Goal: Task Accomplishment & Management: Complete application form

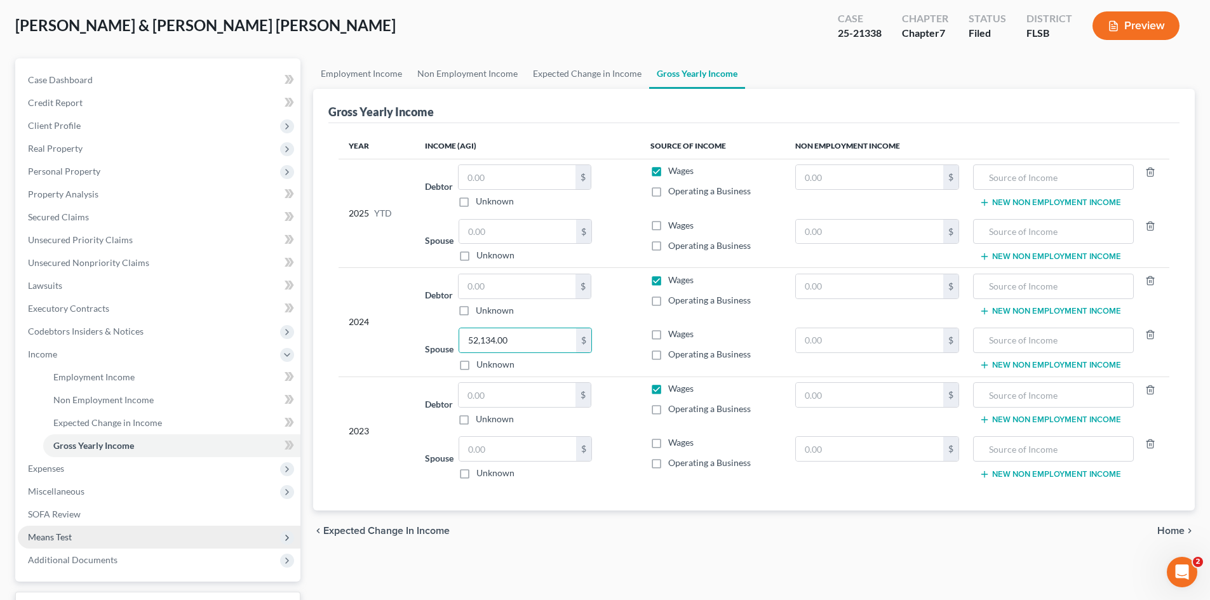
click at [65, 534] on span "Means Test" at bounding box center [50, 537] width 44 height 11
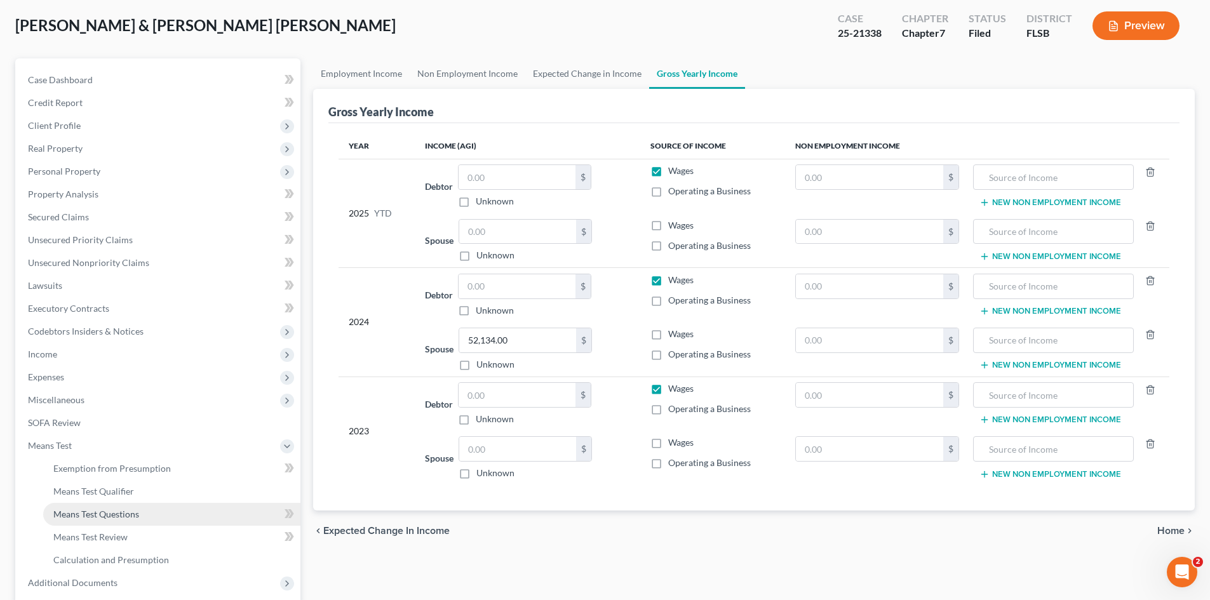
click at [110, 511] on span "Means Test Questions" at bounding box center [96, 514] width 86 height 11
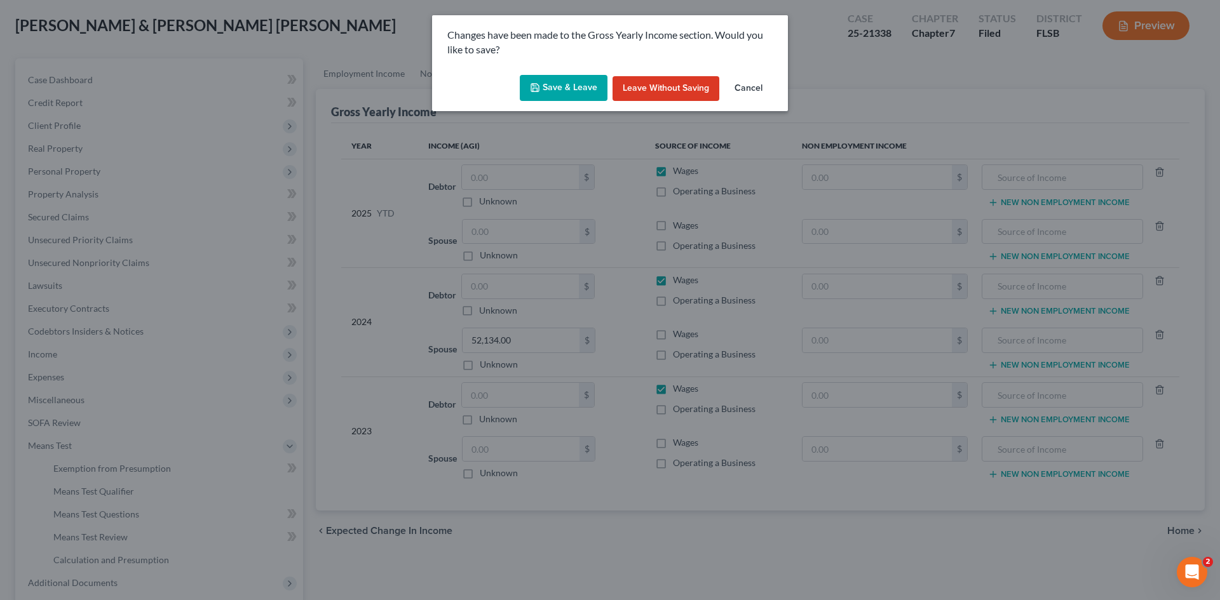
click at [563, 88] on button "Save & Leave" at bounding box center [564, 88] width 88 height 27
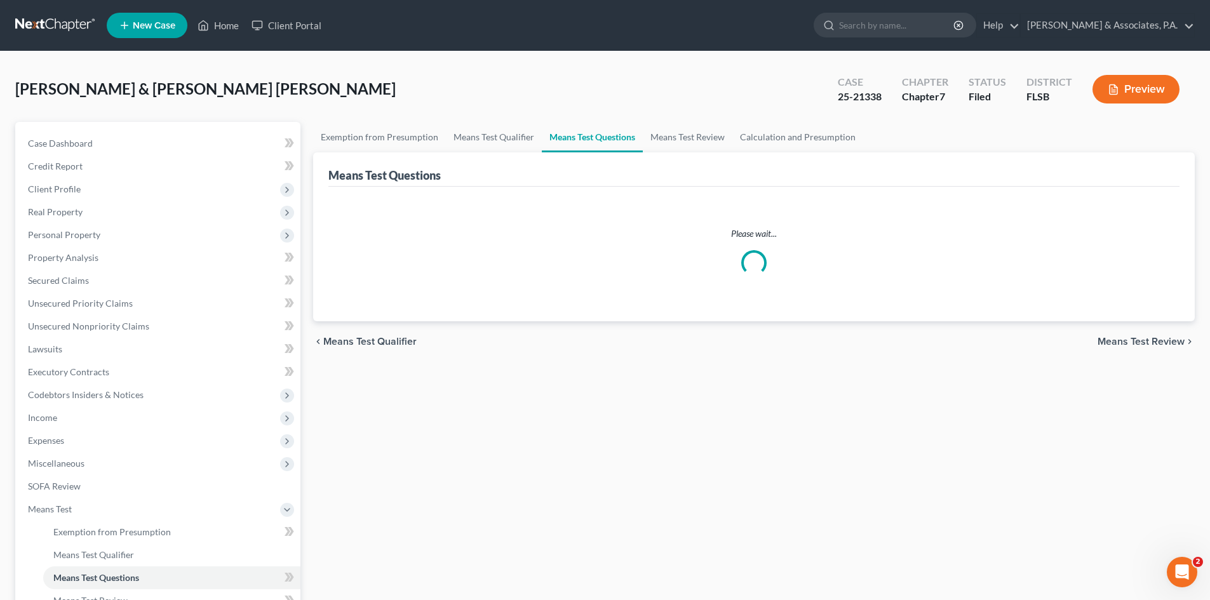
select select "2"
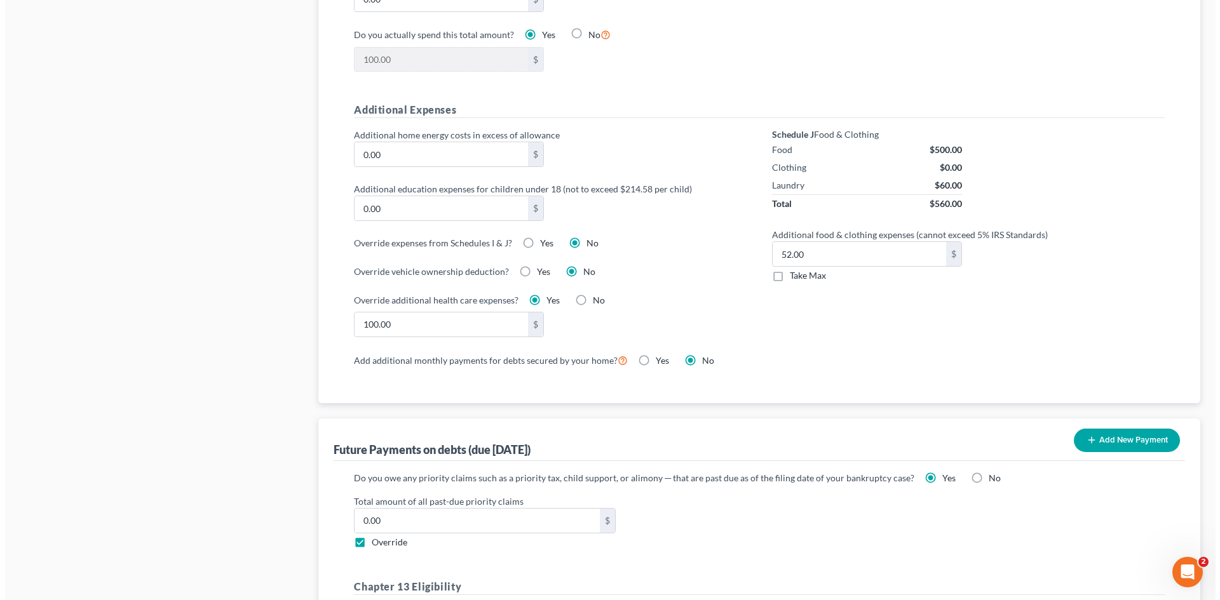
scroll to position [889, 0]
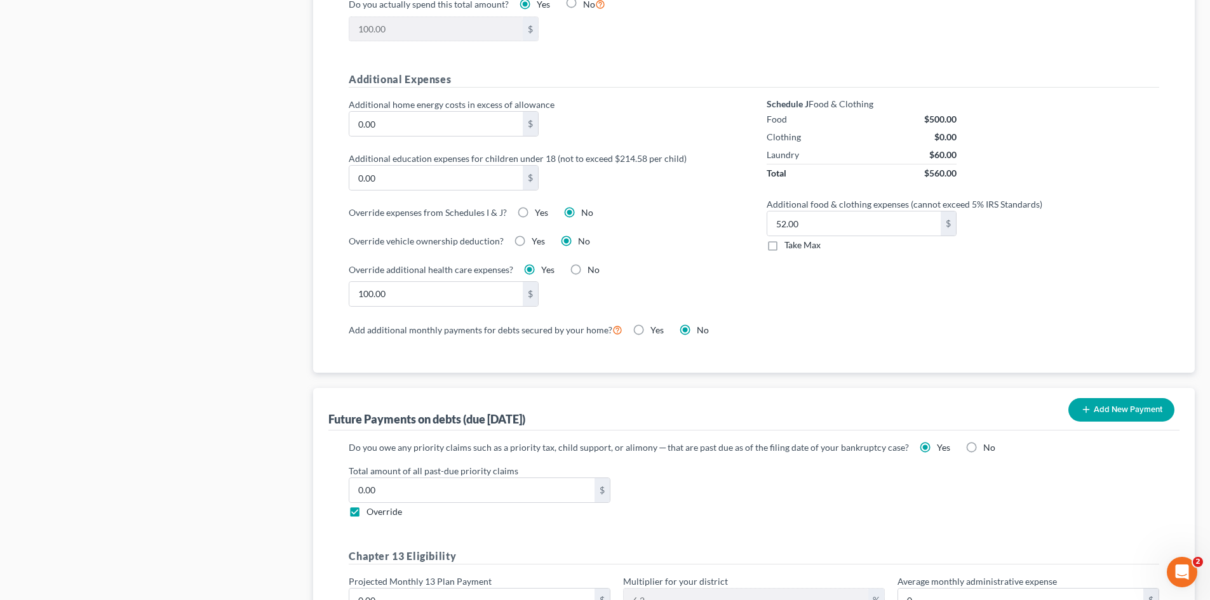
click at [535, 206] on label "Yes" at bounding box center [541, 212] width 13 height 13
click at [540, 206] on input "Yes" at bounding box center [544, 210] width 8 height 8
radio input "true"
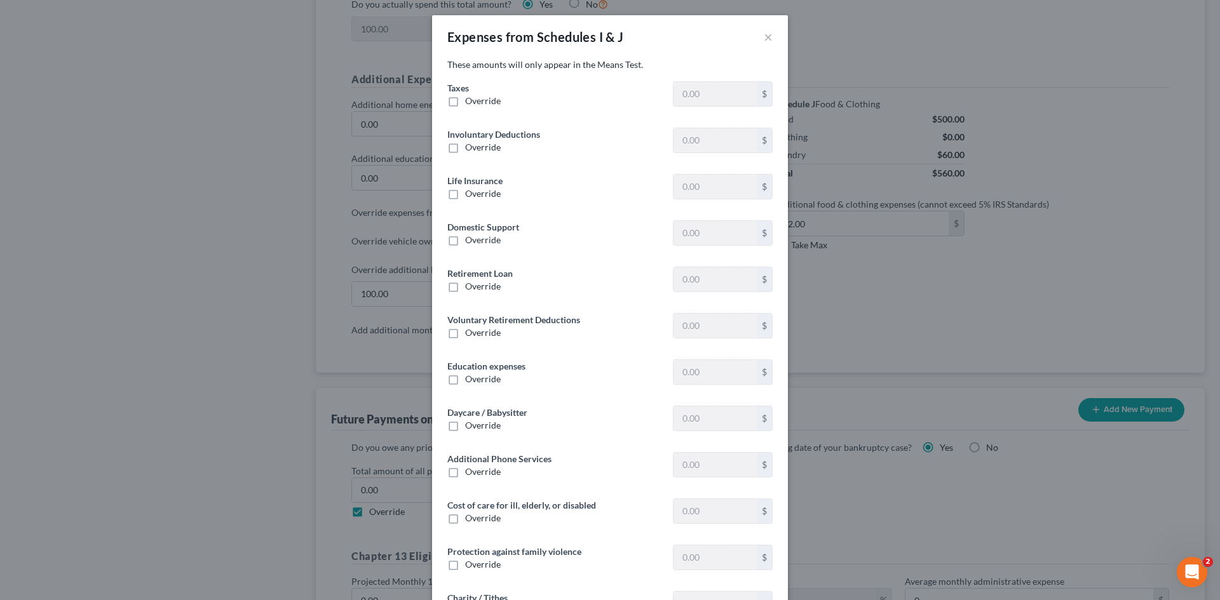
type input "837.42"
type input "0"
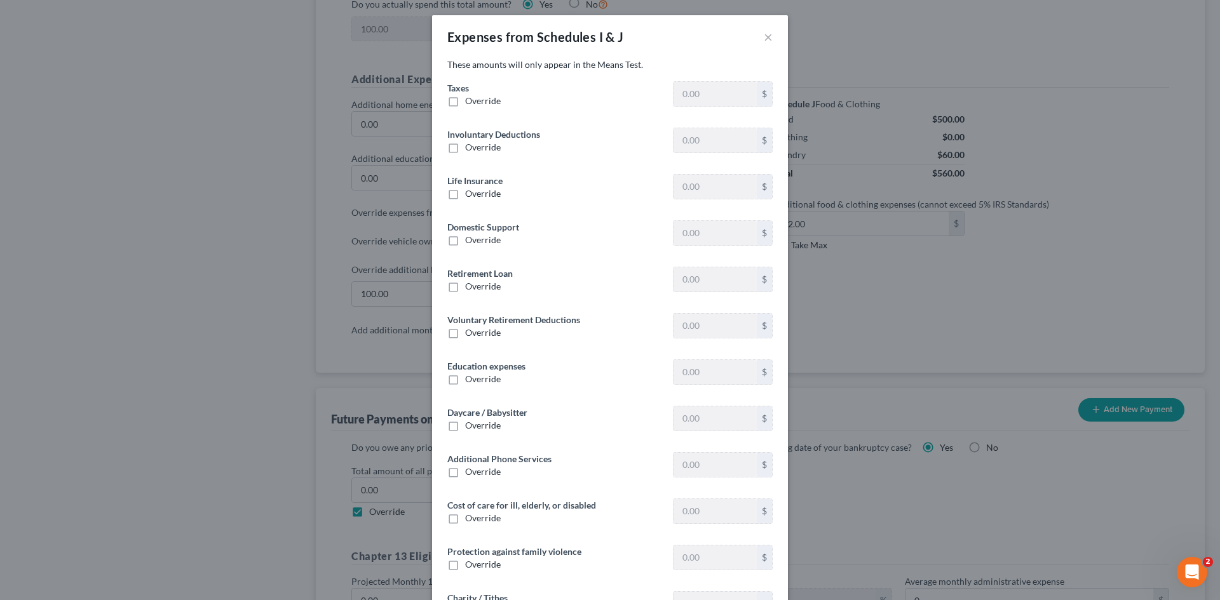
type input "0"
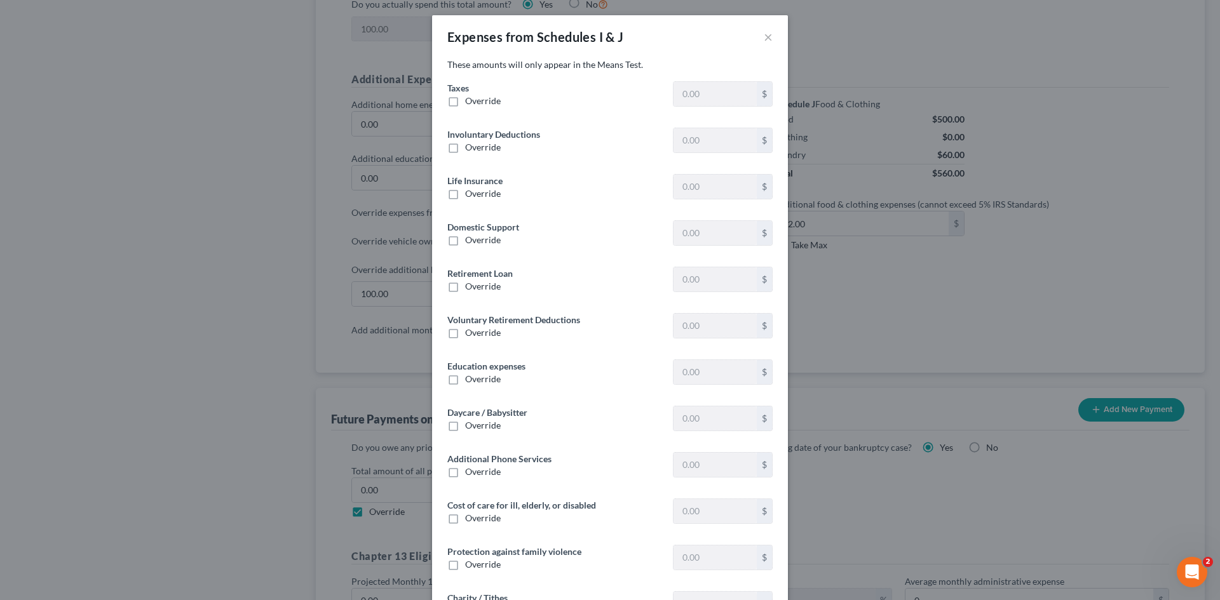
type input "0"
type input "100.00"
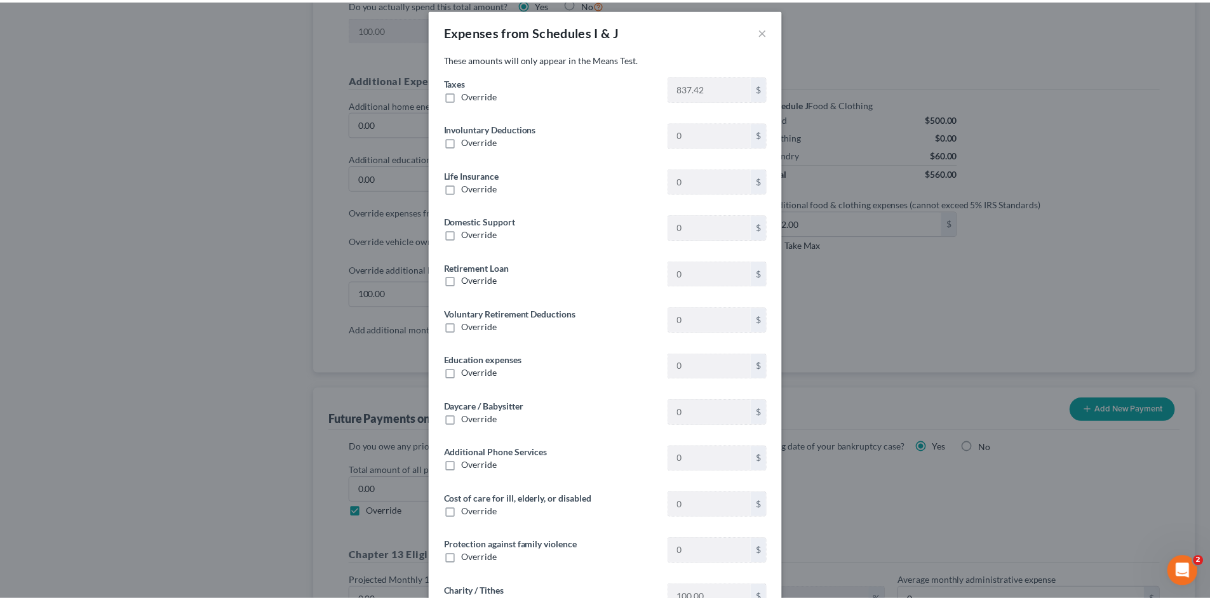
scroll to position [0, 0]
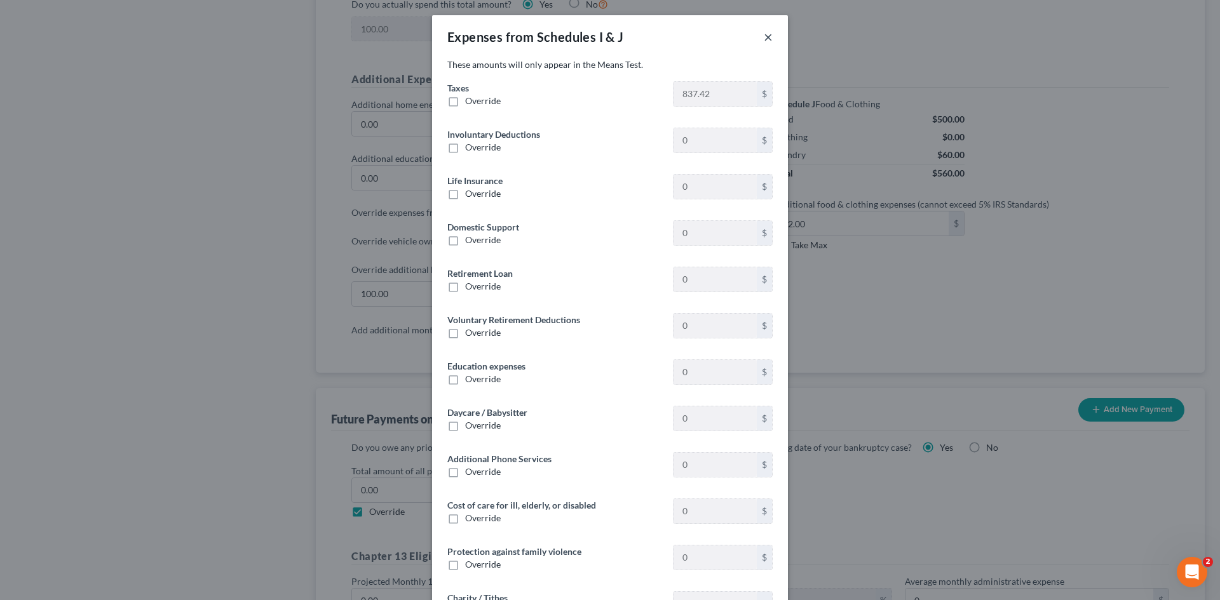
click at [764, 36] on button "×" at bounding box center [768, 36] width 9 height 15
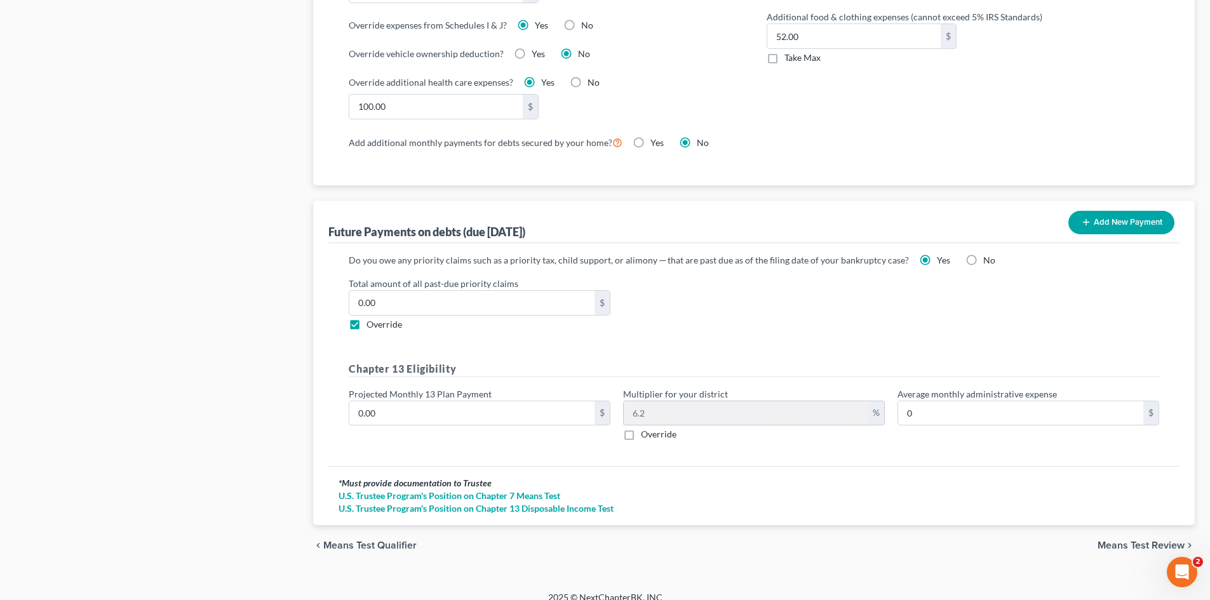
scroll to position [1078, 0]
click at [394, 292] on input "0.00" at bounding box center [471, 302] width 245 height 24
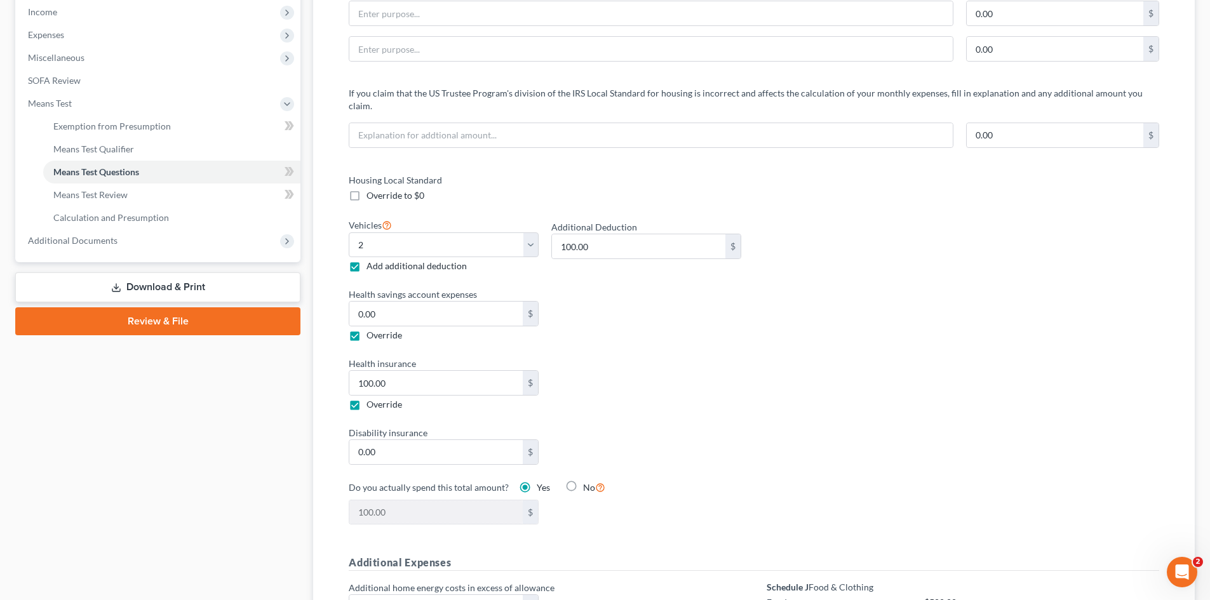
scroll to position [252, 0]
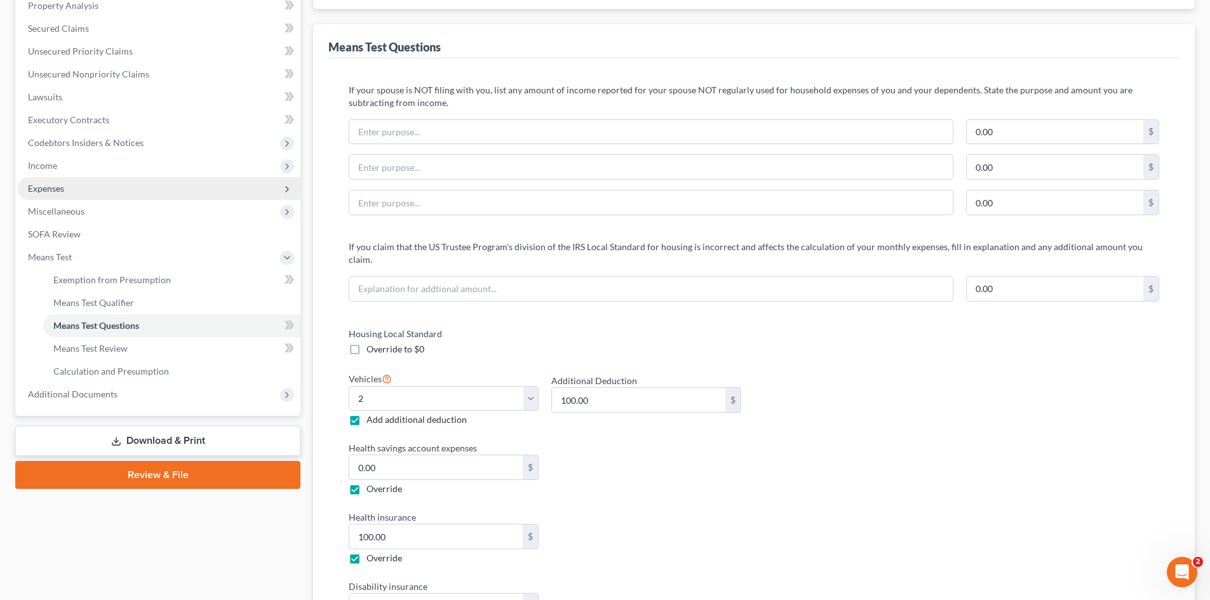
click at [67, 194] on span "Expenses" at bounding box center [159, 188] width 283 height 23
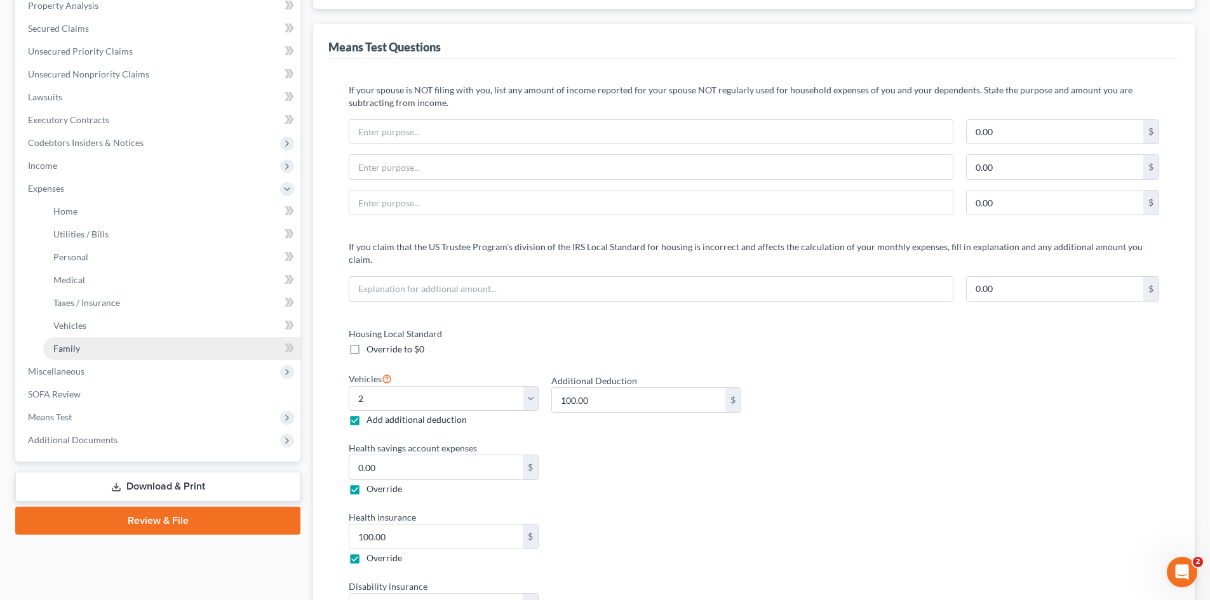
click at [84, 351] on link "Family" at bounding box center [171, 348] width 257 height 23
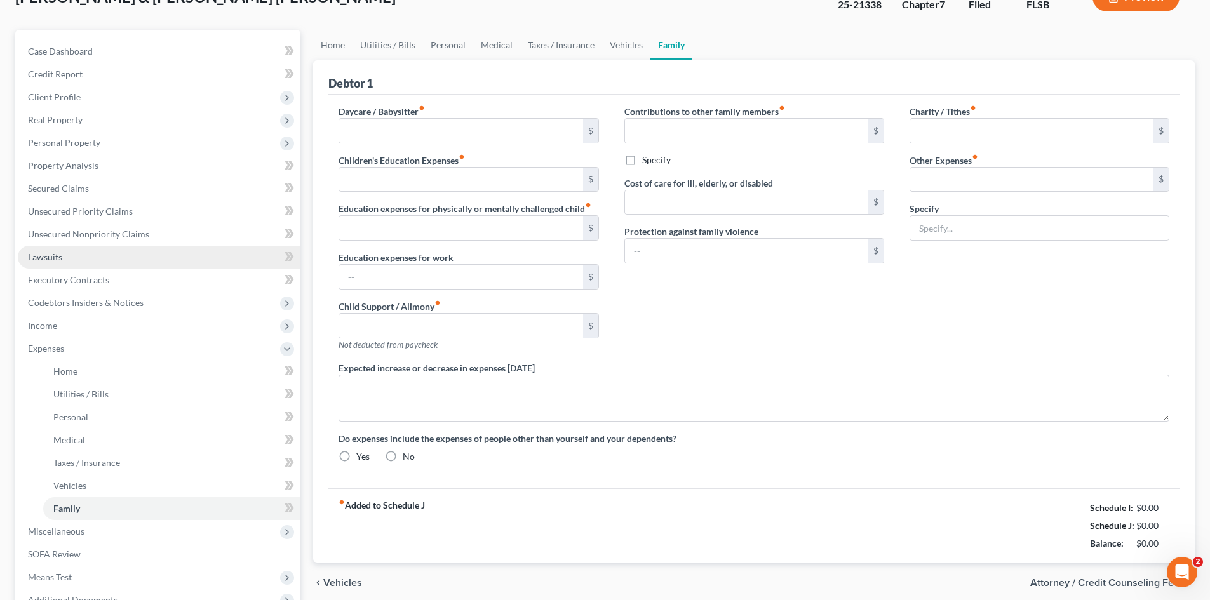
type input "0.00"
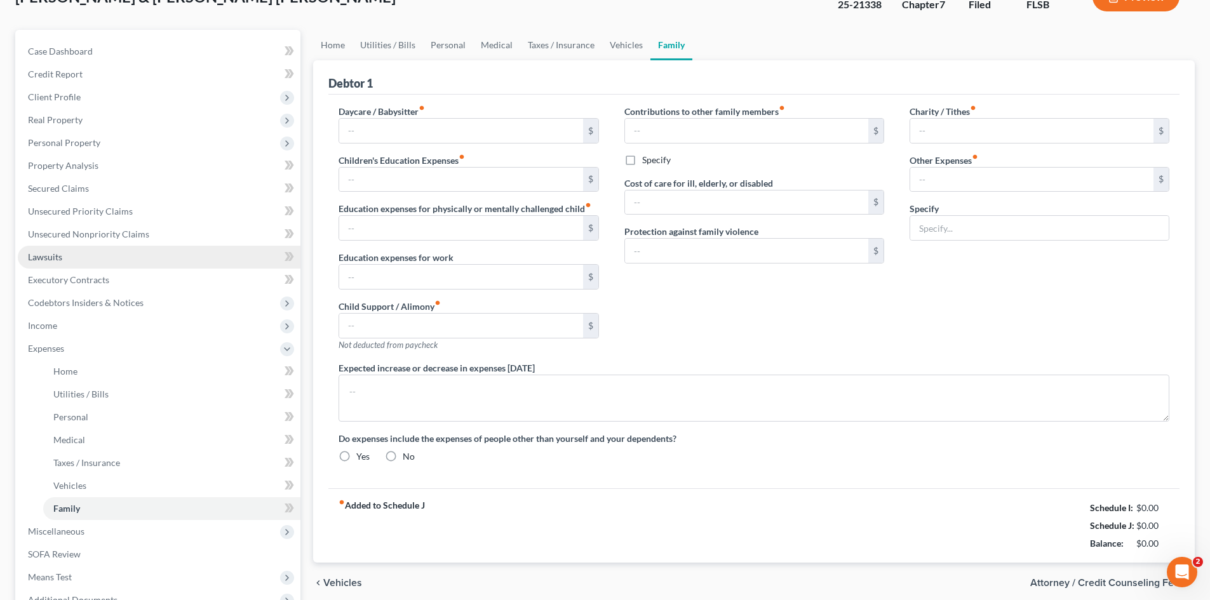
type input "0.00"
type input "100.00"
type input "341.00"
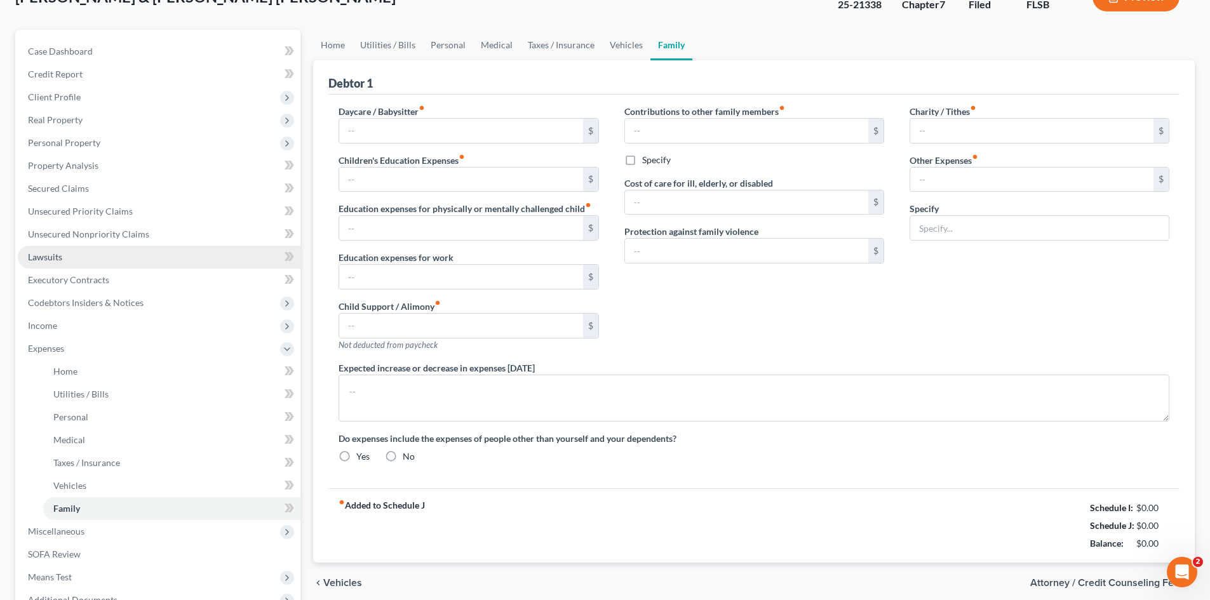
type input "Income tax debt"
radio input "true"
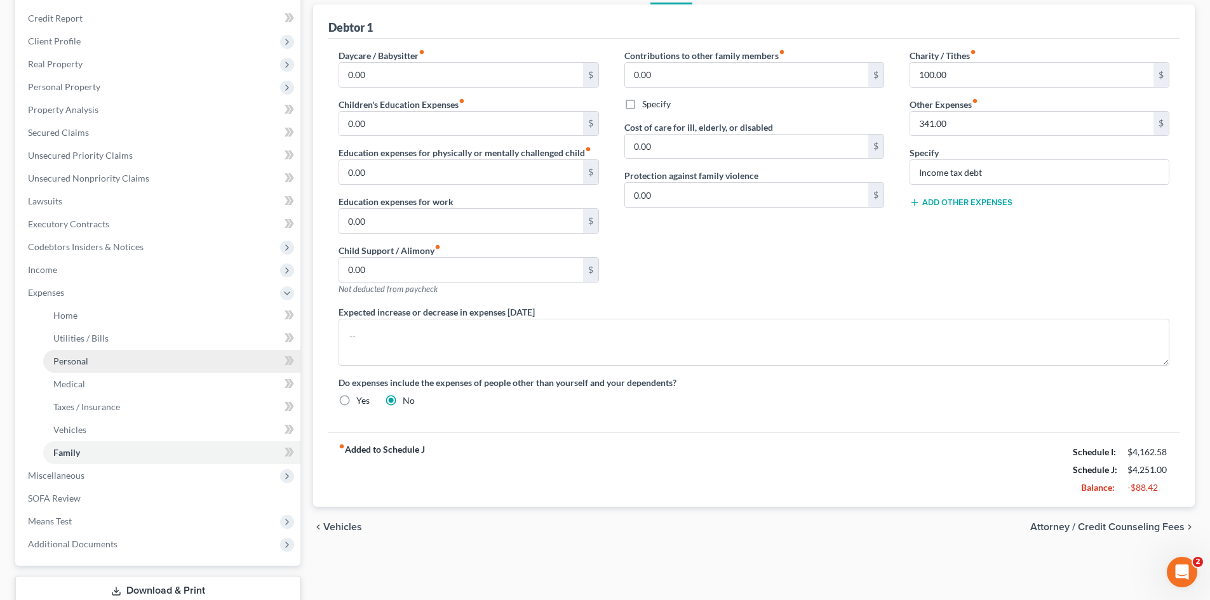
scroll to position [235, 0]
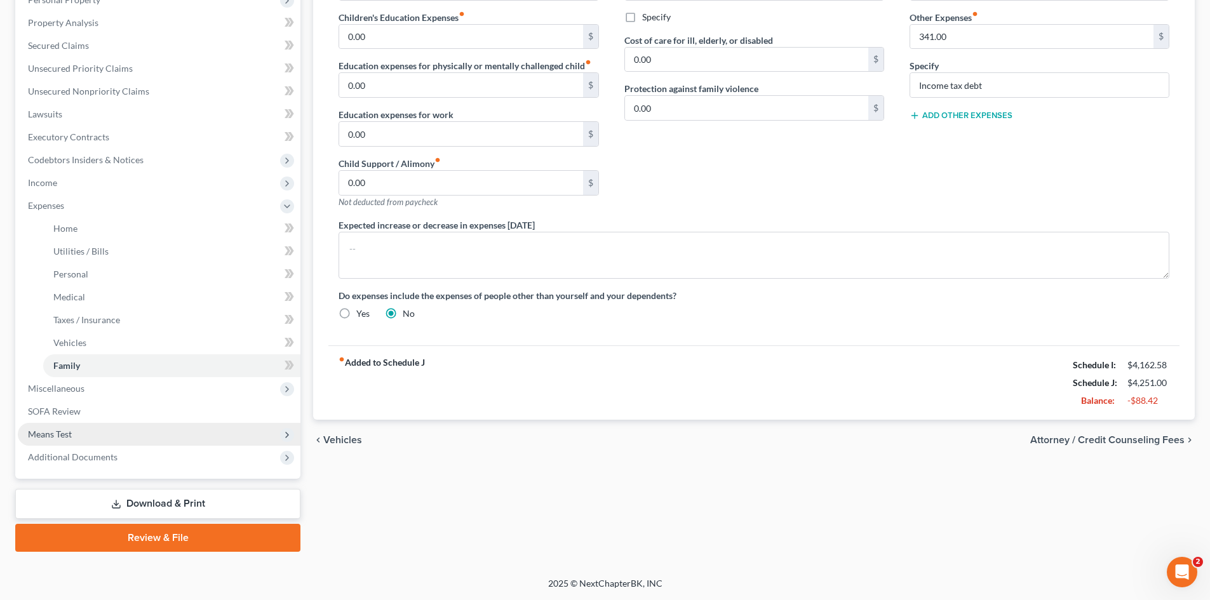
click at [76, 436] on span "Means Test" at bounding box center [159, 434] width 283 height 23
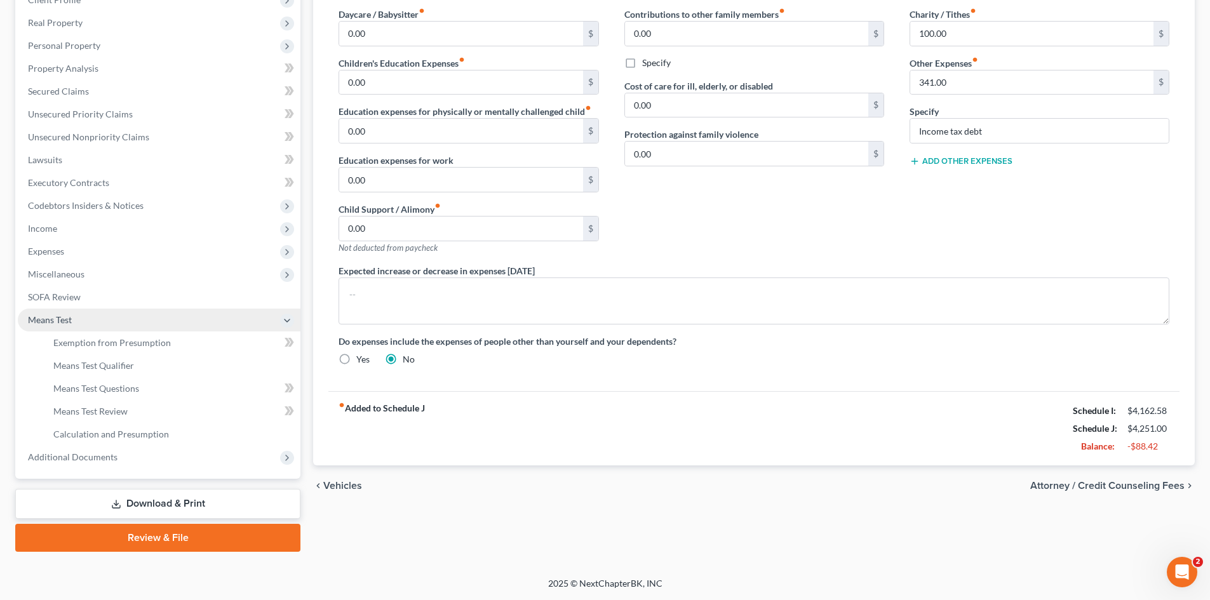
scroll to position [189, 0]
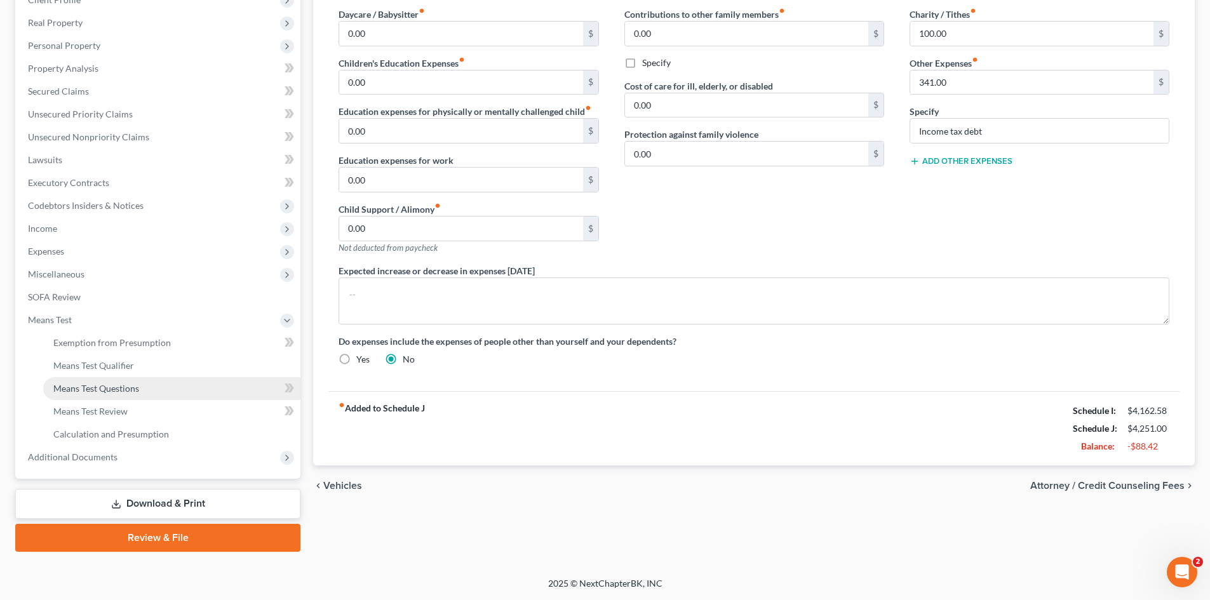
click at [94, 386] on span "Means Test Questions" at bounding box center [96, 388] width 86 height 11
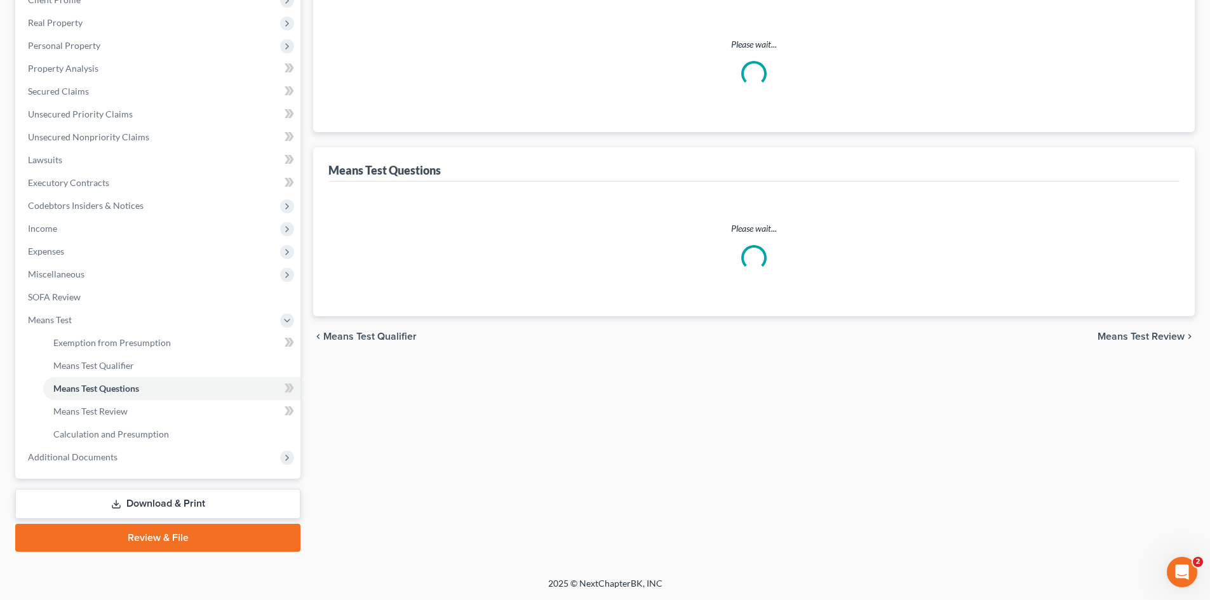
select select "2"
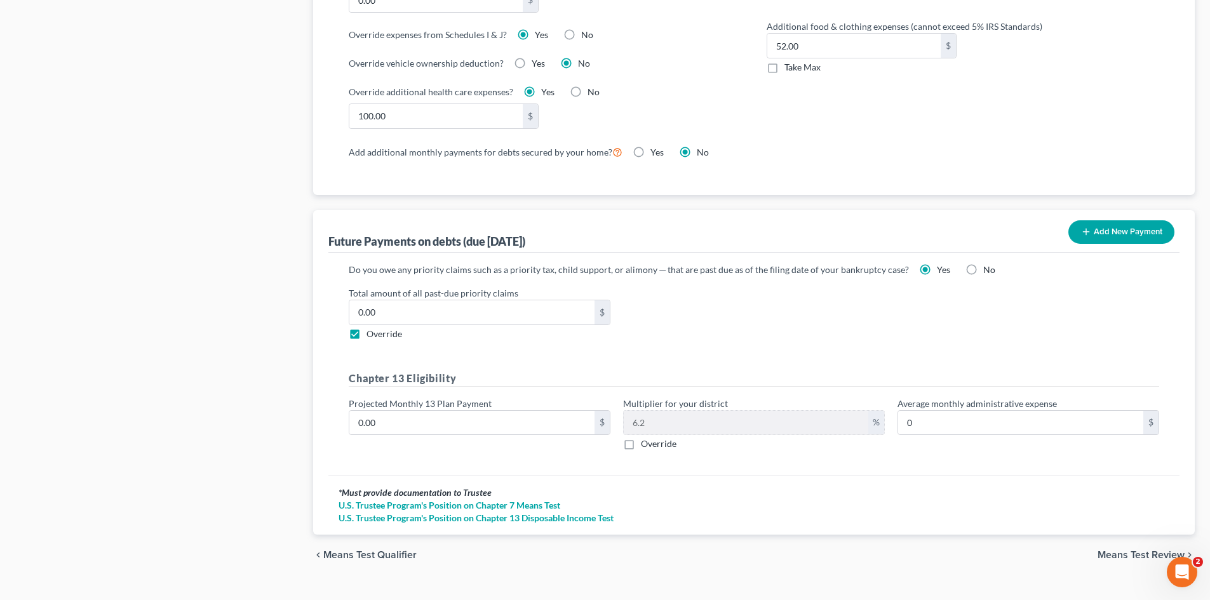
scroll to position [1078, 0]
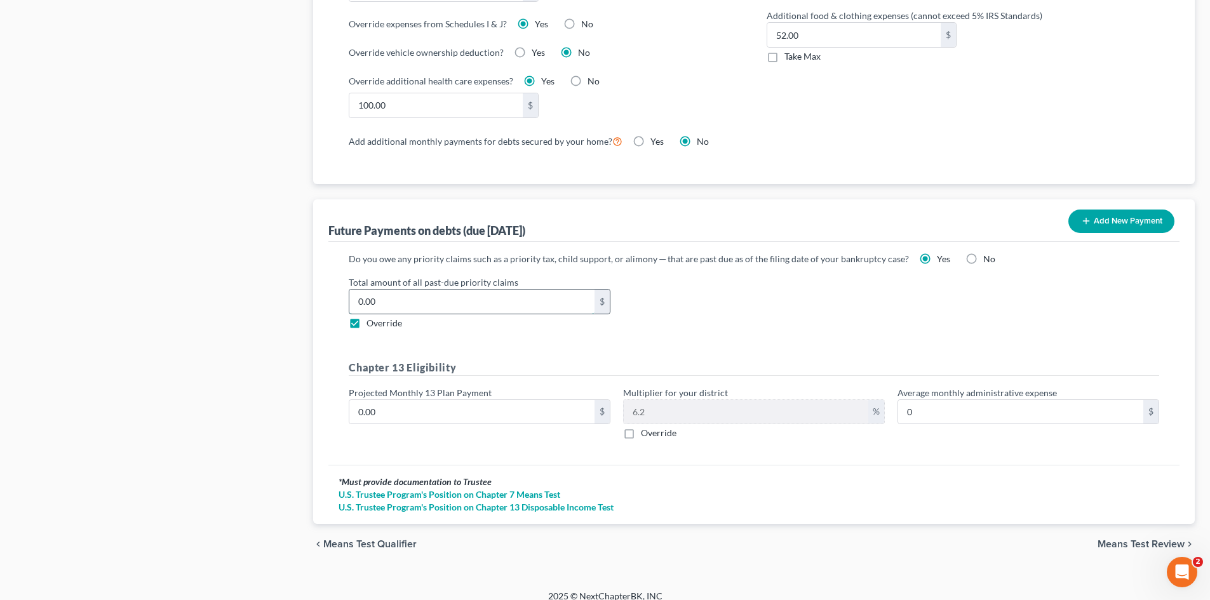
click at [395, 291] on input "0.00" at bounding box center [471, 302] width 245 height 24
type input "341.00"
click at [1125, 539] on span "Means Test Review" at bounding box center [1141, 544] width 87 height 10
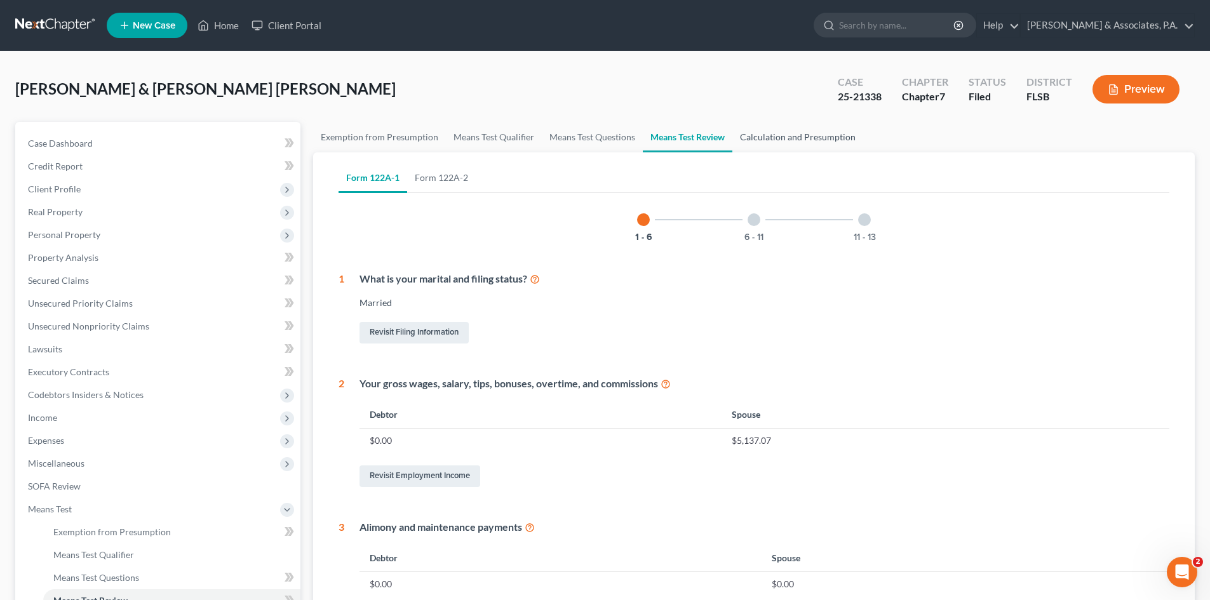
click at [796, 145] on link "Calculation and Presumption" at bounding box center [797, 137] width 131 height 30
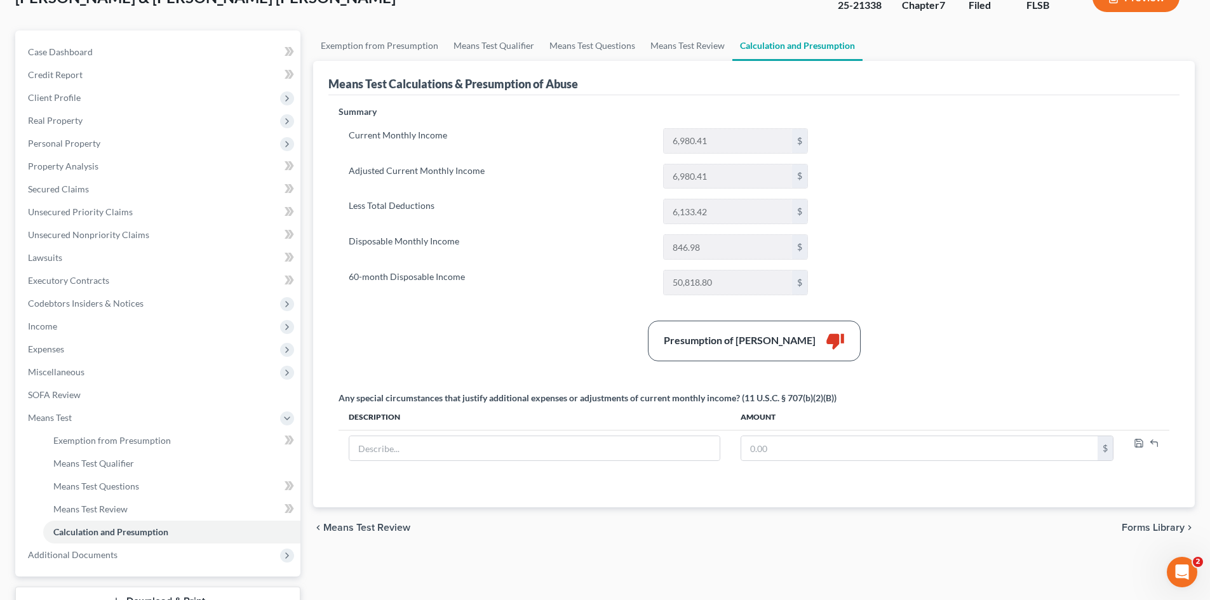
scroll to position [64, 0]
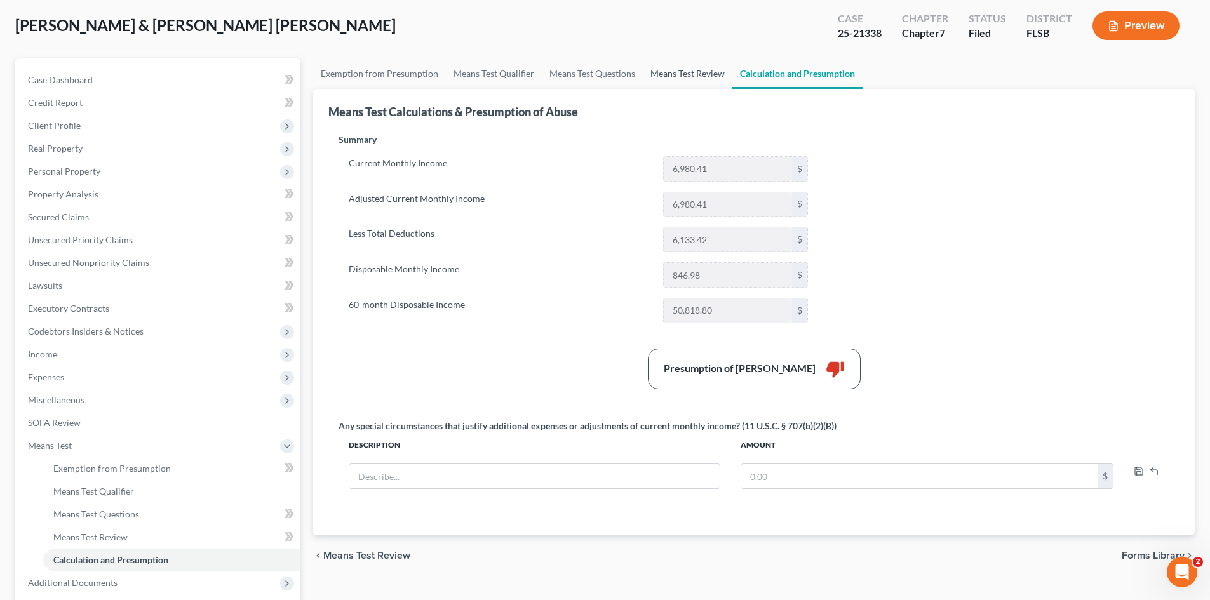
click at [670, 71] on link "Means Test Review" at bounding box center [688, 73] width 90 height 30
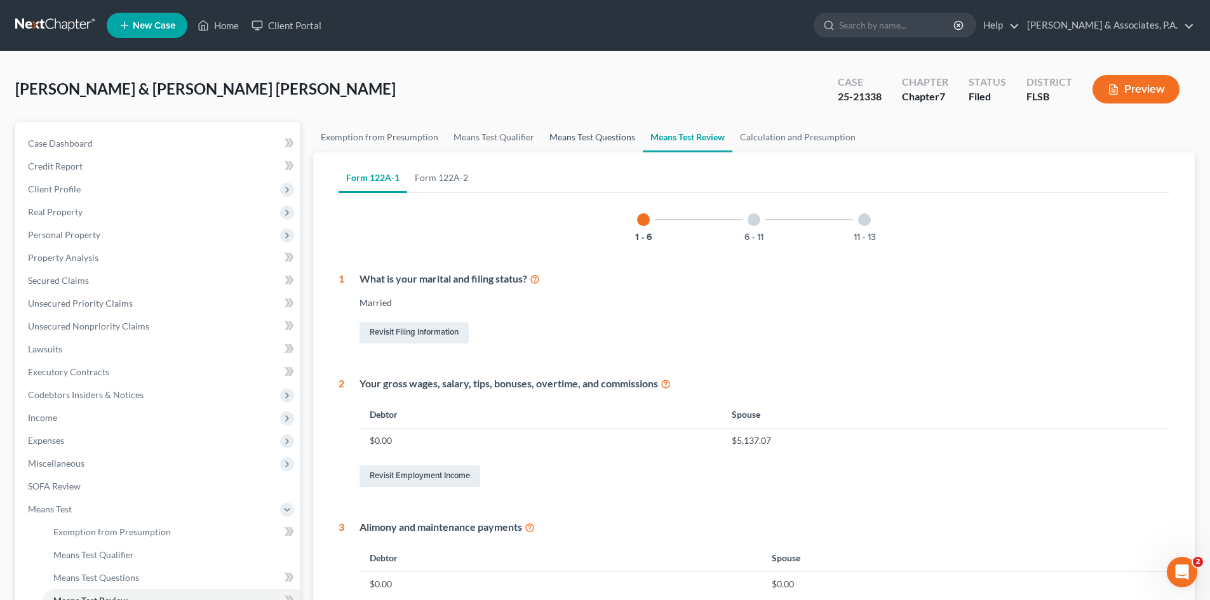
click at [560, 136] on link "Means Test Questions" at bounding box center [592, 137] width 101 height 30
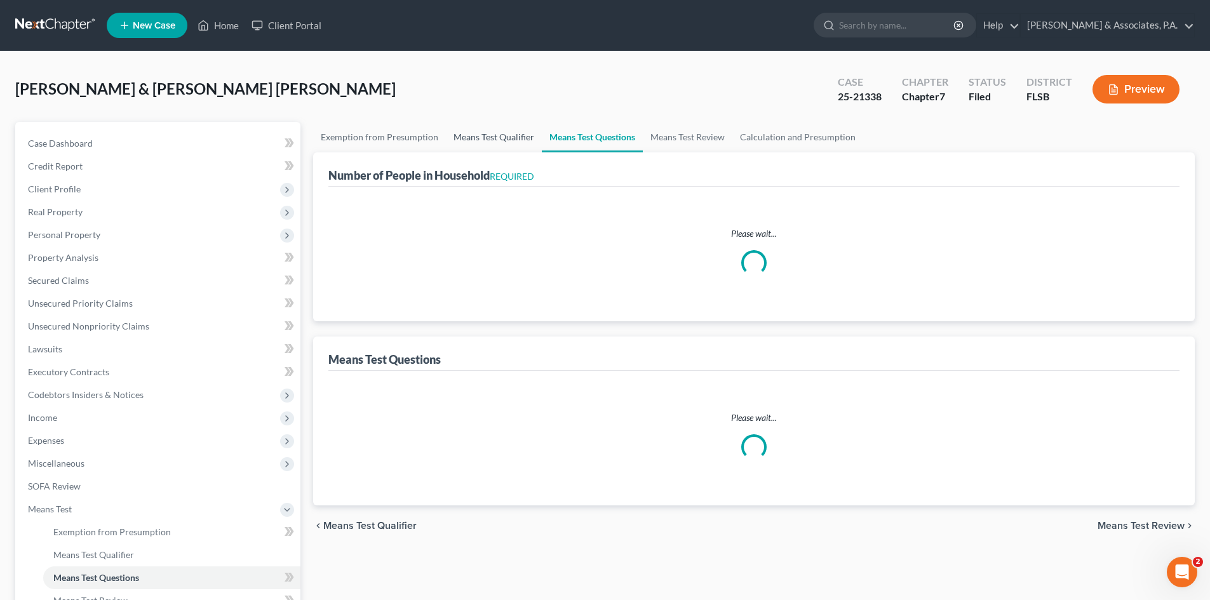
select select "2"
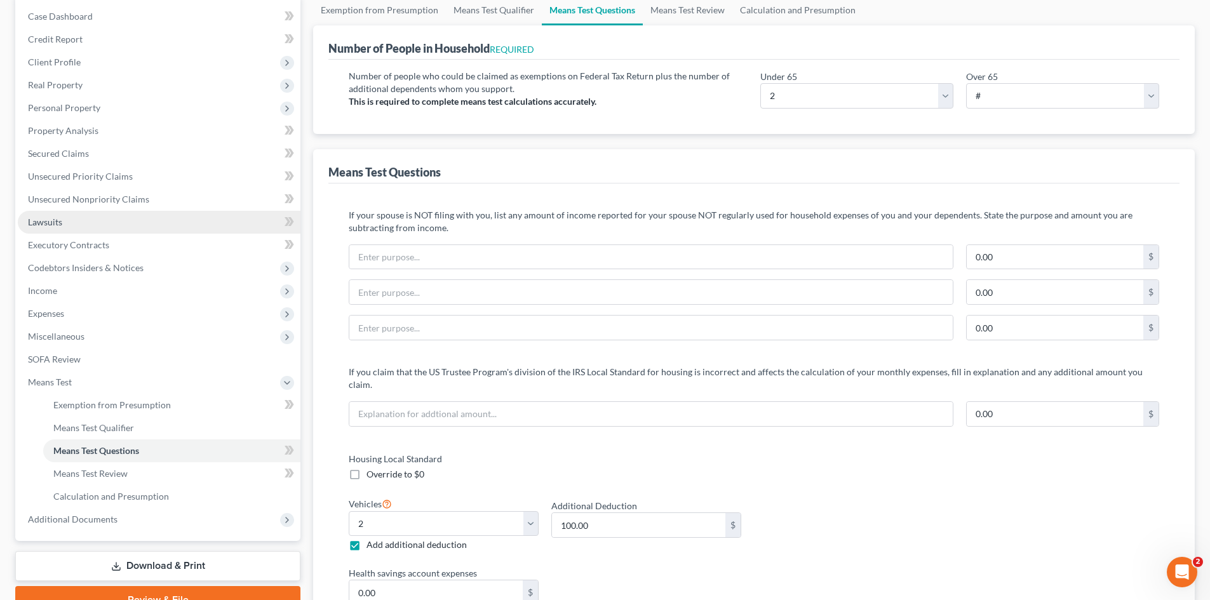
scroll to position [381, 0]
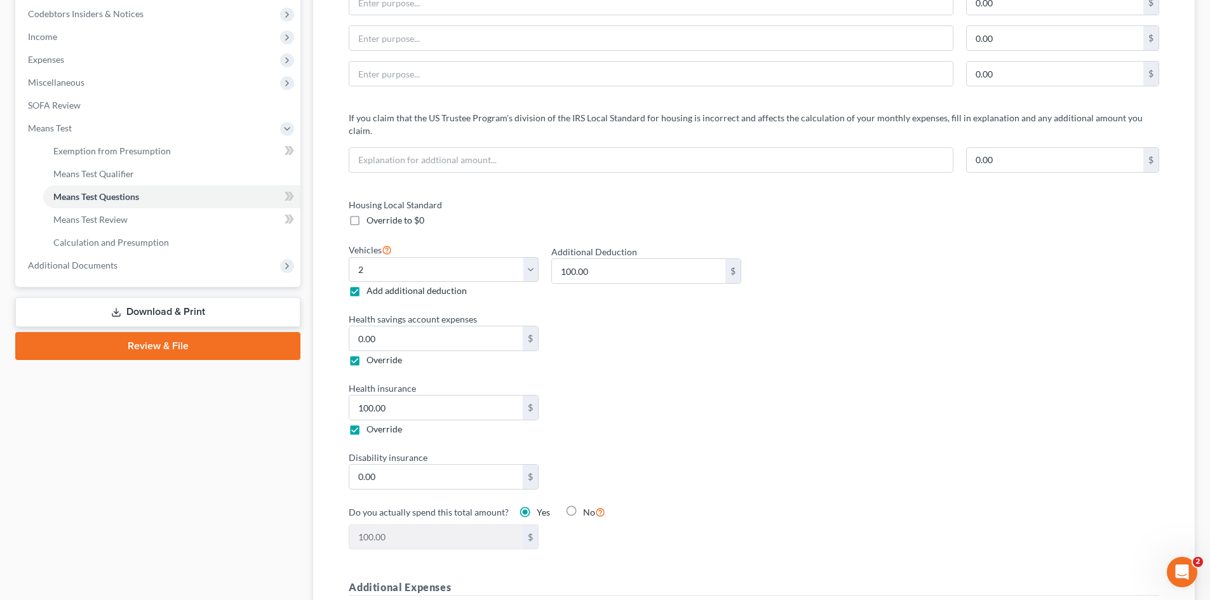
click at [164, 314] on link "Download & Print" at bounding box center [157, 312] width 285 height 30
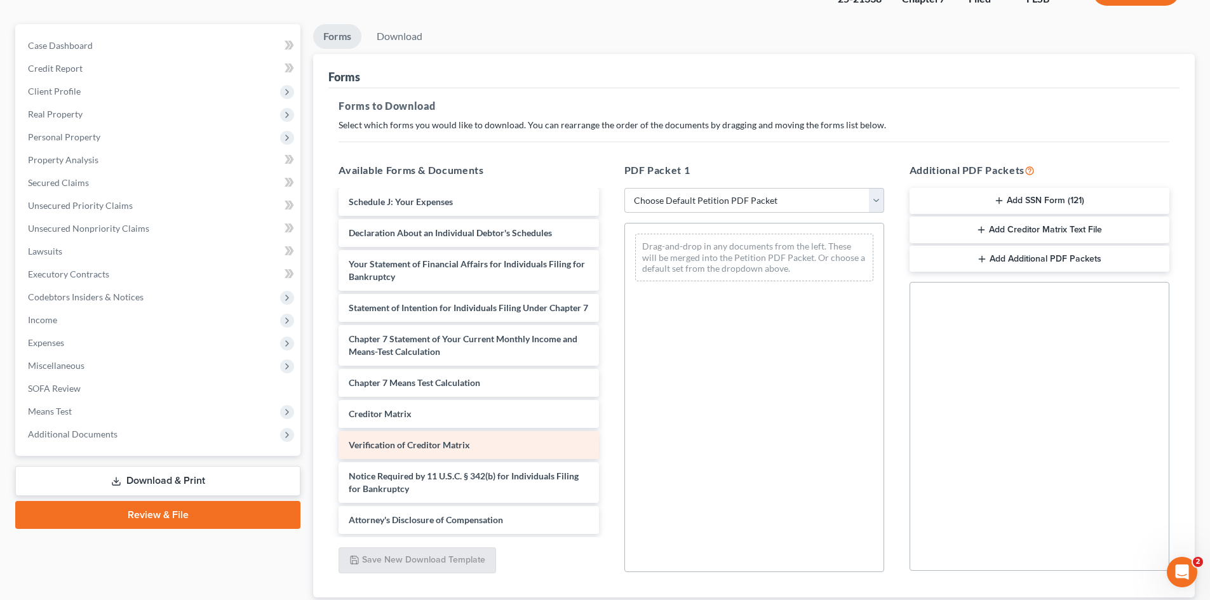
scroll to position [127, 0]
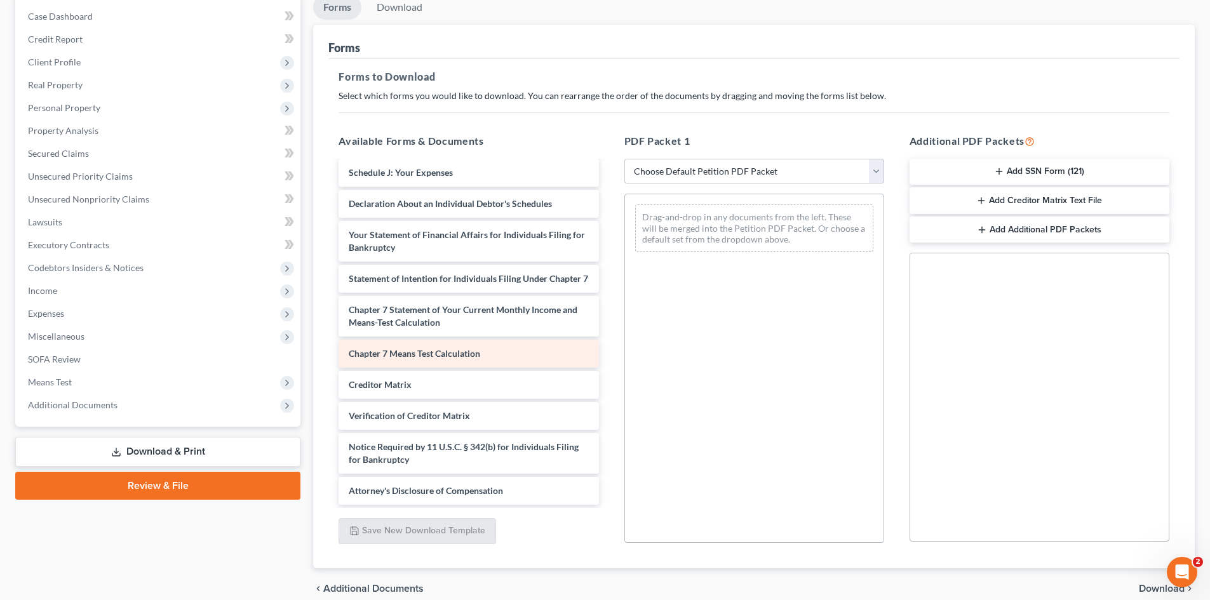
click at [448, 355] on span "Chapter 7 Means Test Calculation" at bounding box center [414, 353] width 131 height 11
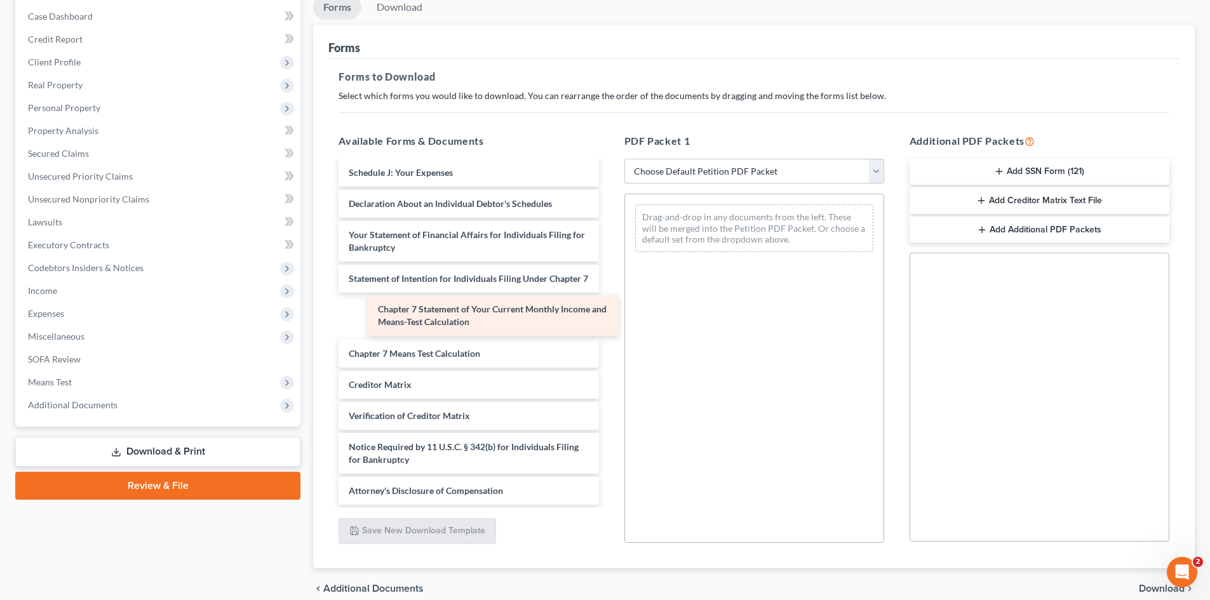
scroll to position [265, 0]
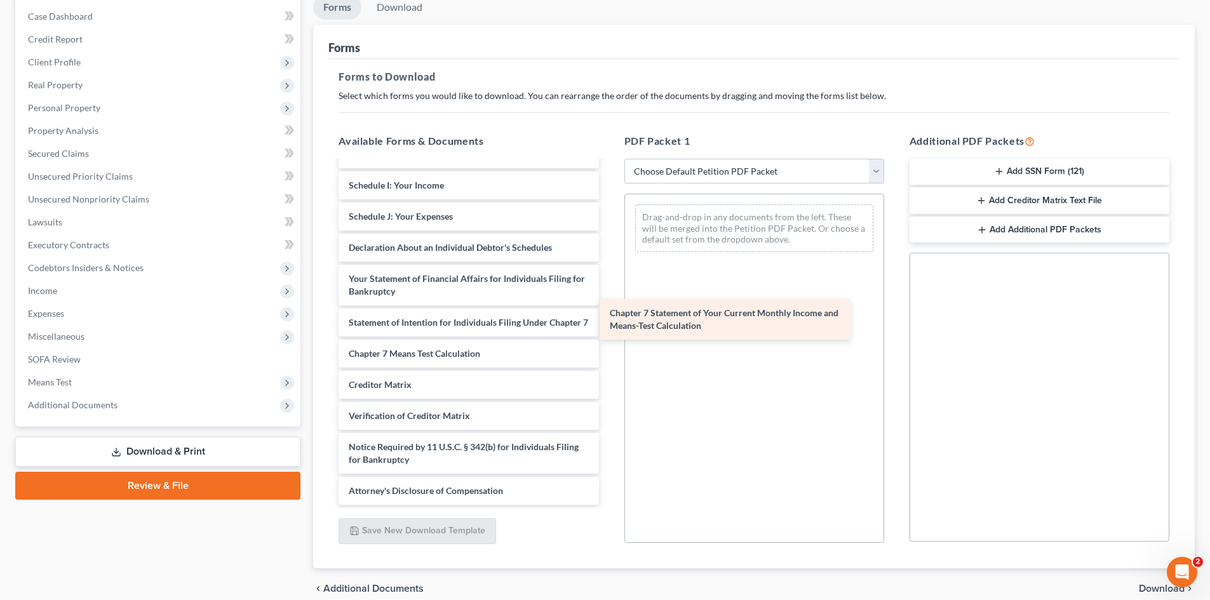
drag, startPoint x: 415, startPoint y: 313, endPoint x: 676, endPoint y: 316, distance: 261.1
click at [609, 316] on div "Chapter 7 Statement of Your Current Monthly Income and Means-Test Calculation V…" at bounding box center [468, 207] width 280 height 595
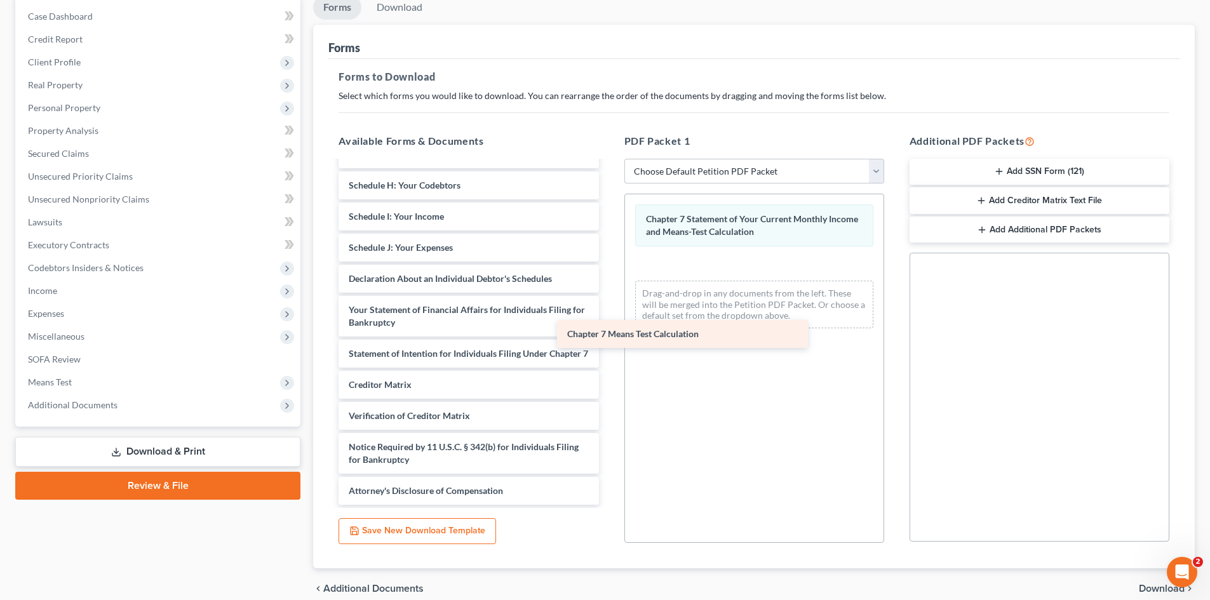
scroll to position [234, 0]
drag, startPoint x: 425, startPoint y: 355, endPoint x: 725, endPoint y: 327, distance: 301.1
click at [609, 327] on div "Chapter 7 Means Test Calculation Voluntary Petition for Individuals Filing for …" at bounding box center [468, 223] width 280 height 564
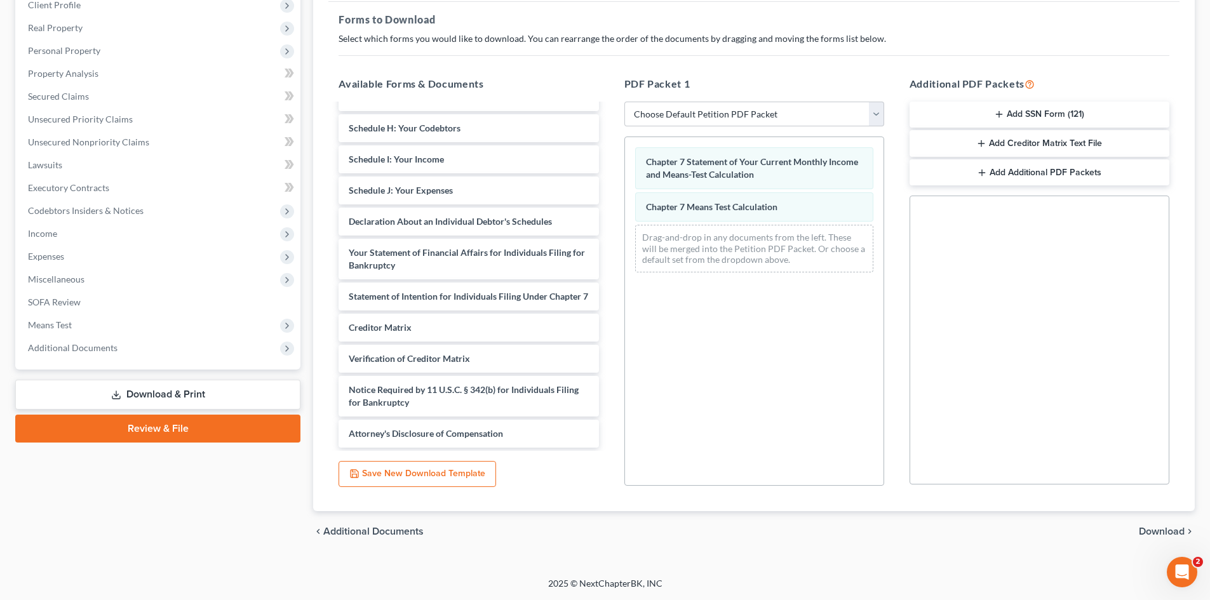
click at [1155, 531] on span "Download" at bounding box center [1162, 532] width 46 height 10
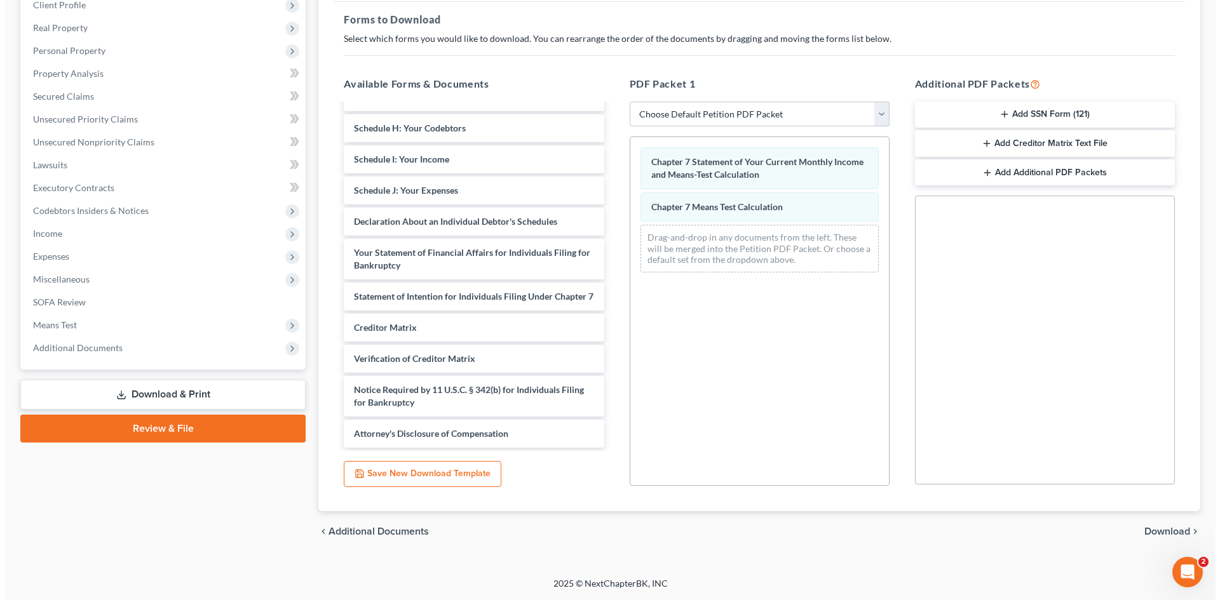
scroll to position [75, 0]
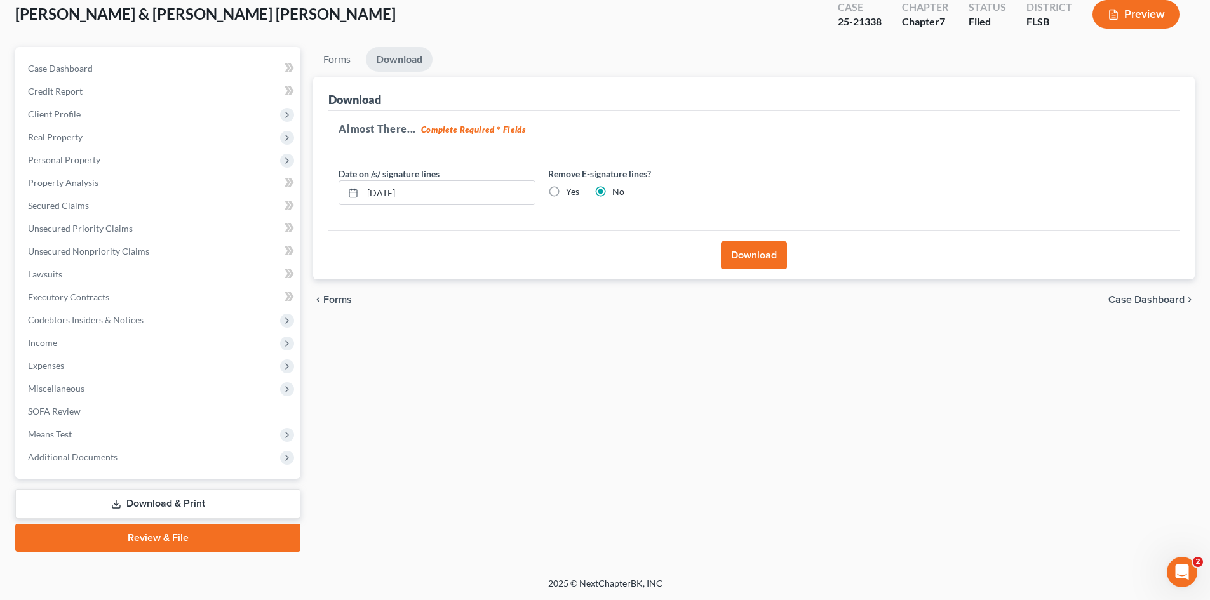
click at [785, 252] on button "Download" at bounding box center [754, 255] width 66 height 28
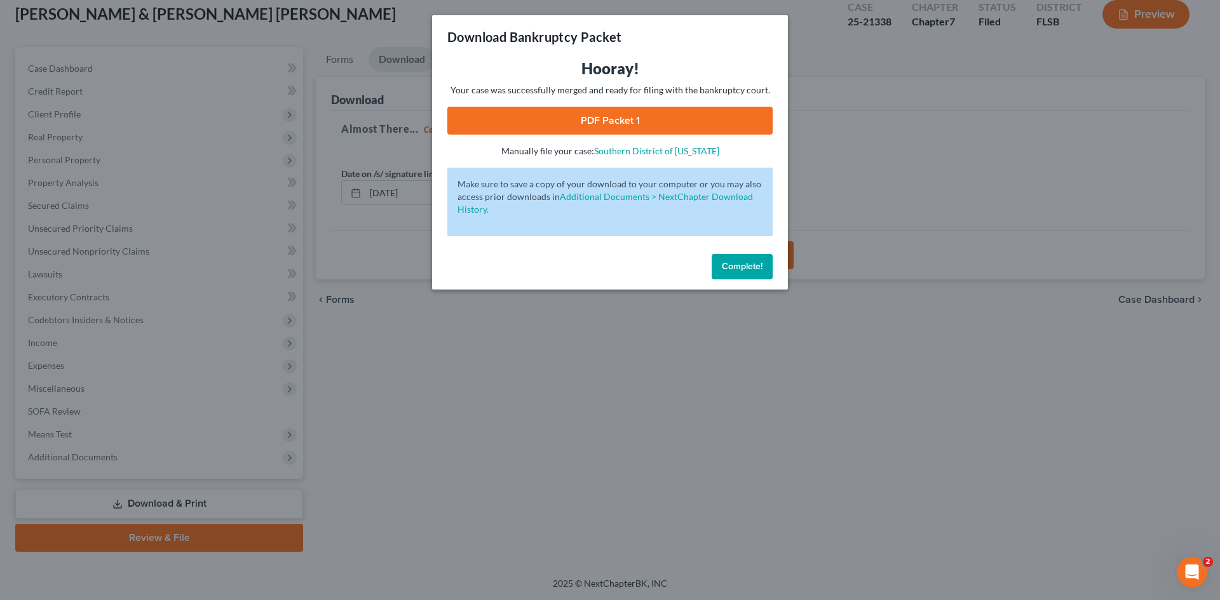
click at [600, 109] on link "PDF Packet 1" at bounding box center [609, 121] width 325 height 28
